Goal: Find specific page/section: Find specific page/section

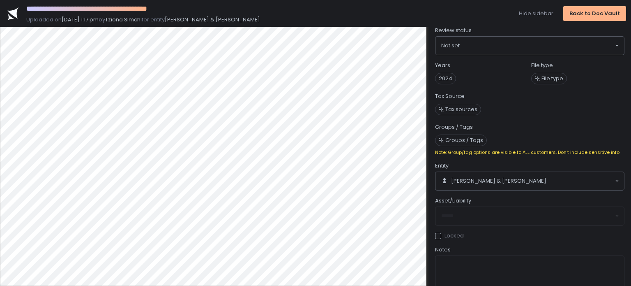
click at [537, 7] on div "**********" at bounding box center [315, 13] width 631 height 27
click at [537, 12] on div "Hide sidebar" at bounding box center [536, 13] width 35 height 7
